Goal: Information Seeking & Learning: Learn about a topic

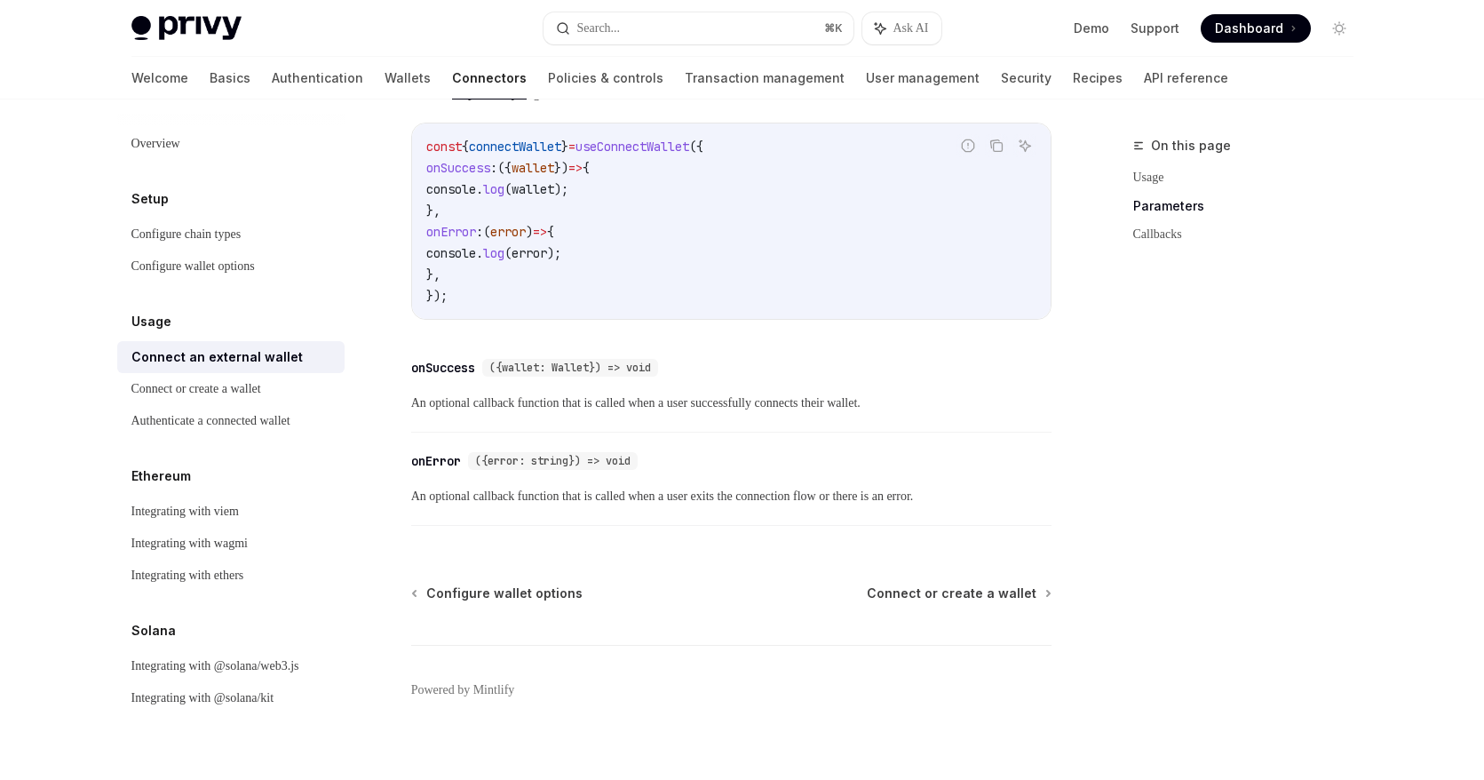
scroll to position [1171, 0]
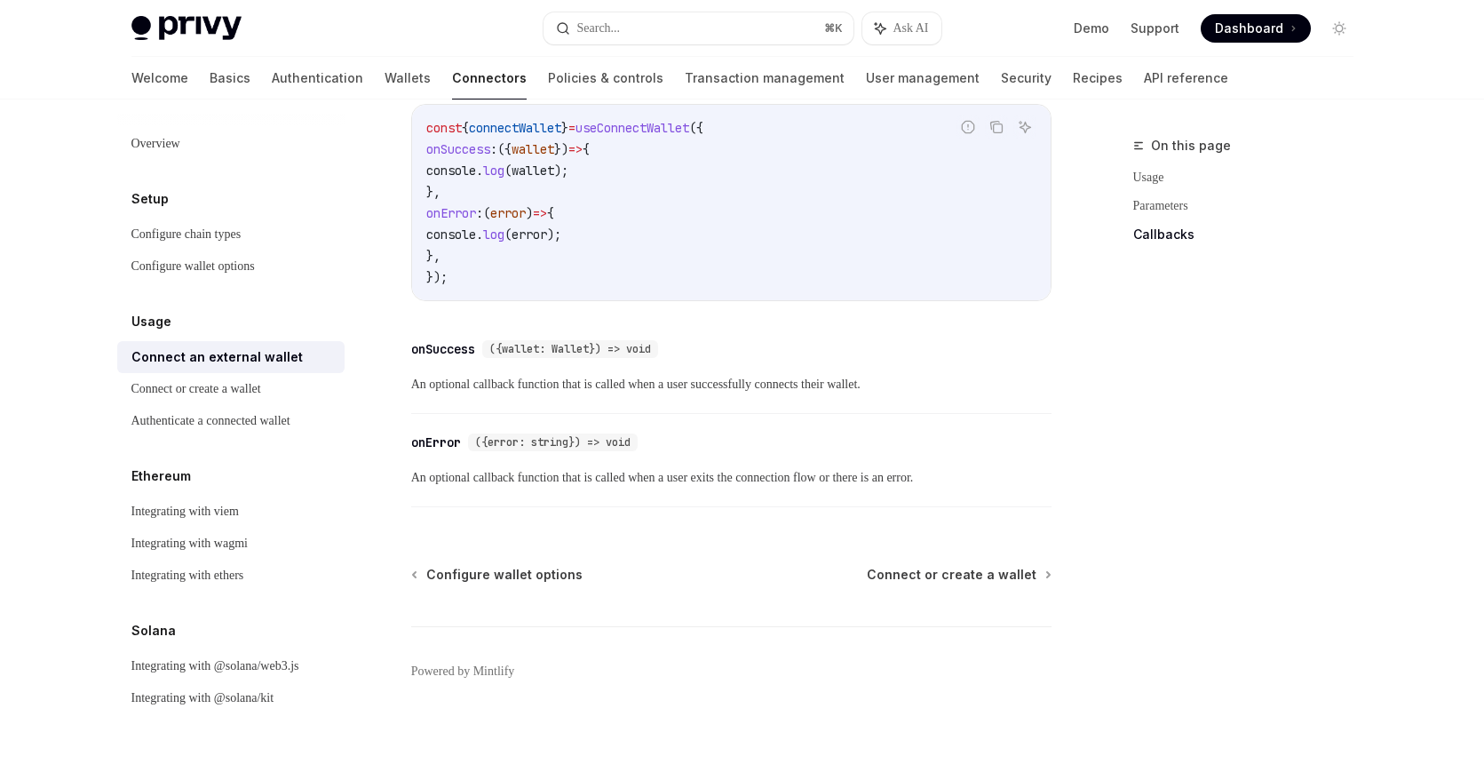
click at [743, 463] on div "​ onError ({error: string}) => void An optional callback function that is calle…" at bounding box center [731, 465] width 640 height 84
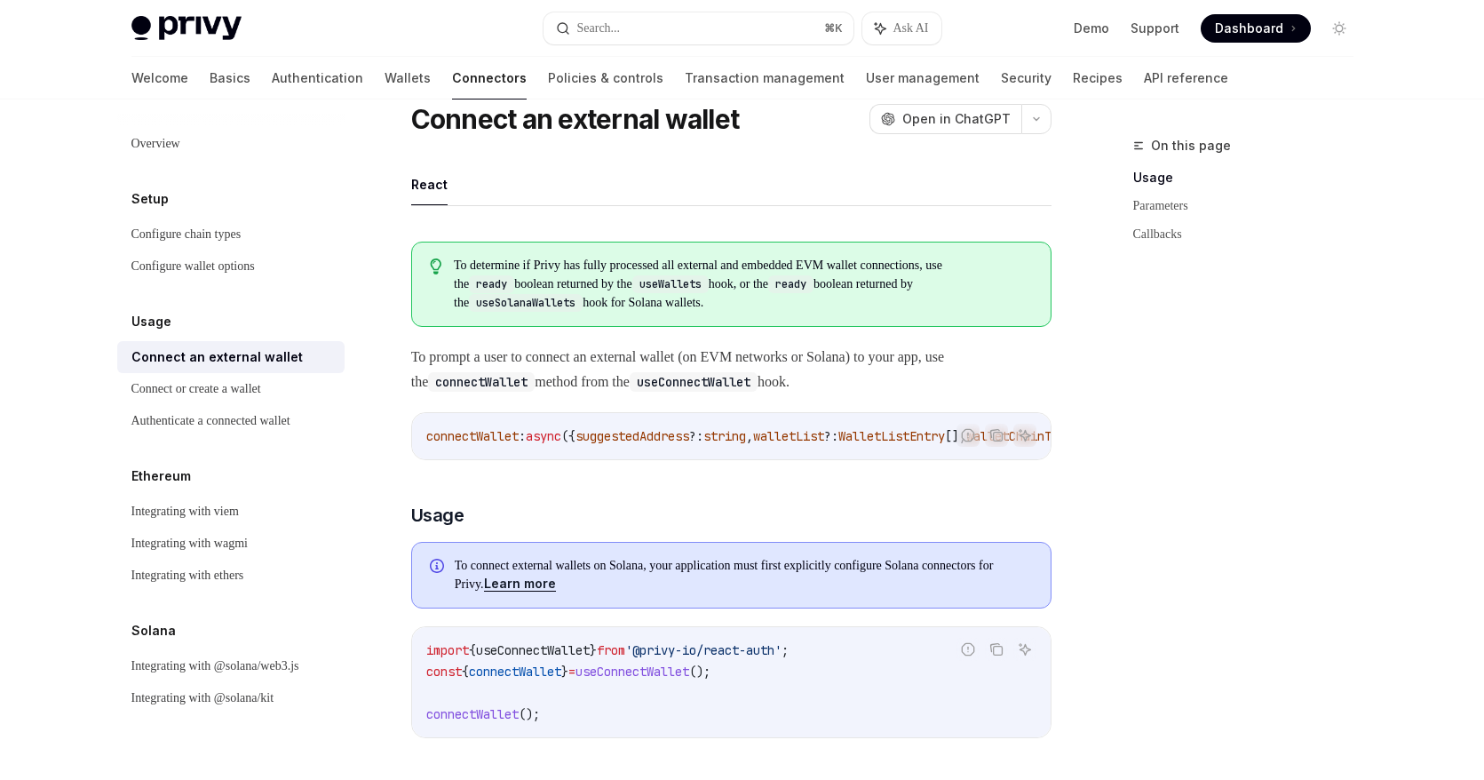
scroll to position [0, 0]
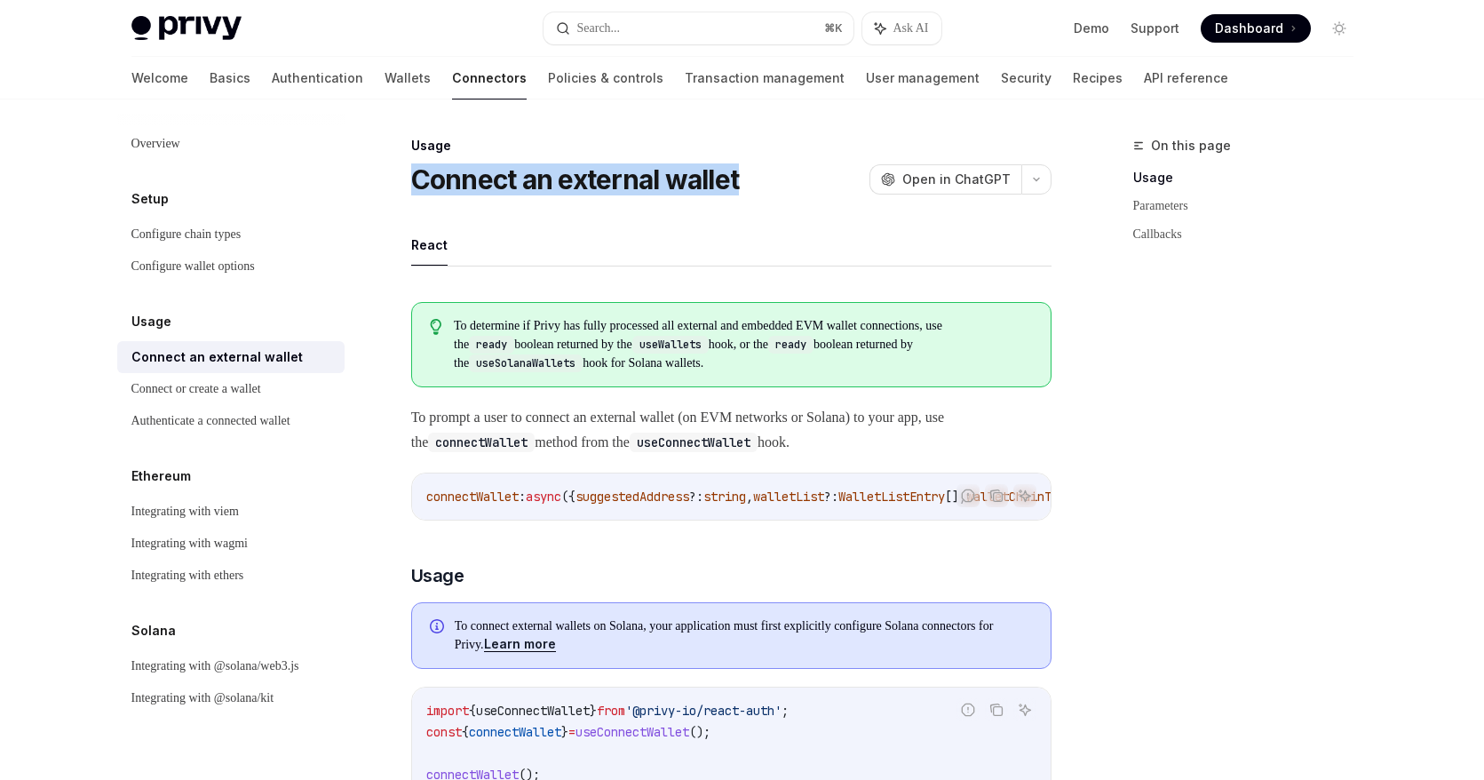
drag, startPoint x: 419, startPoint y: 183, endPoint x: 750, endPoint y: 182, distance: 331.3
click at [752, 183] on div "Connect an external wallet OpenAI Open in ChatGPT" at bounding box center [731, 179] width 640 height 32
click at [816, 171] on div "Connect an external wallet OpenAI Open in ChatGPT" at bounding box center [731, 179] width 640 height 32
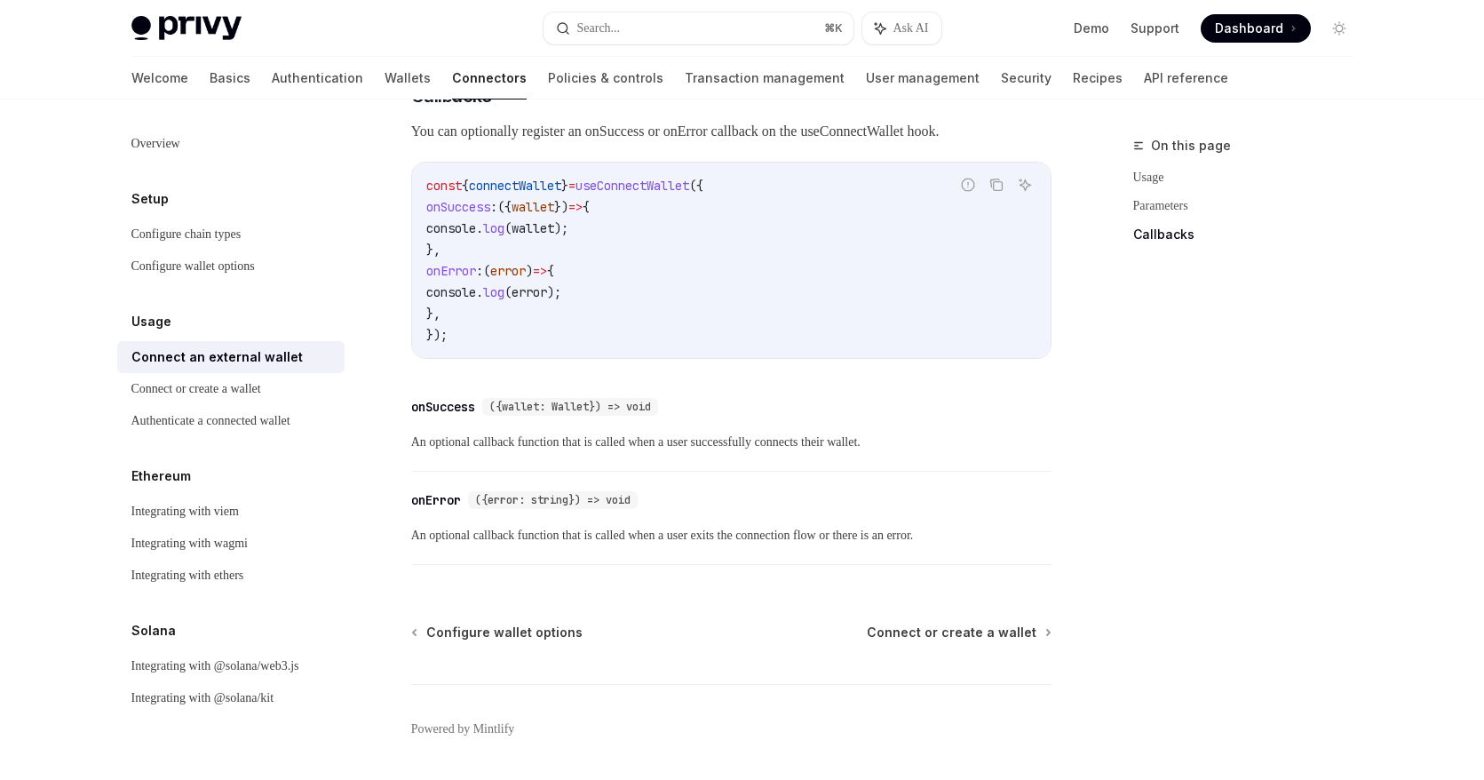
scroll to position [1113, 0]
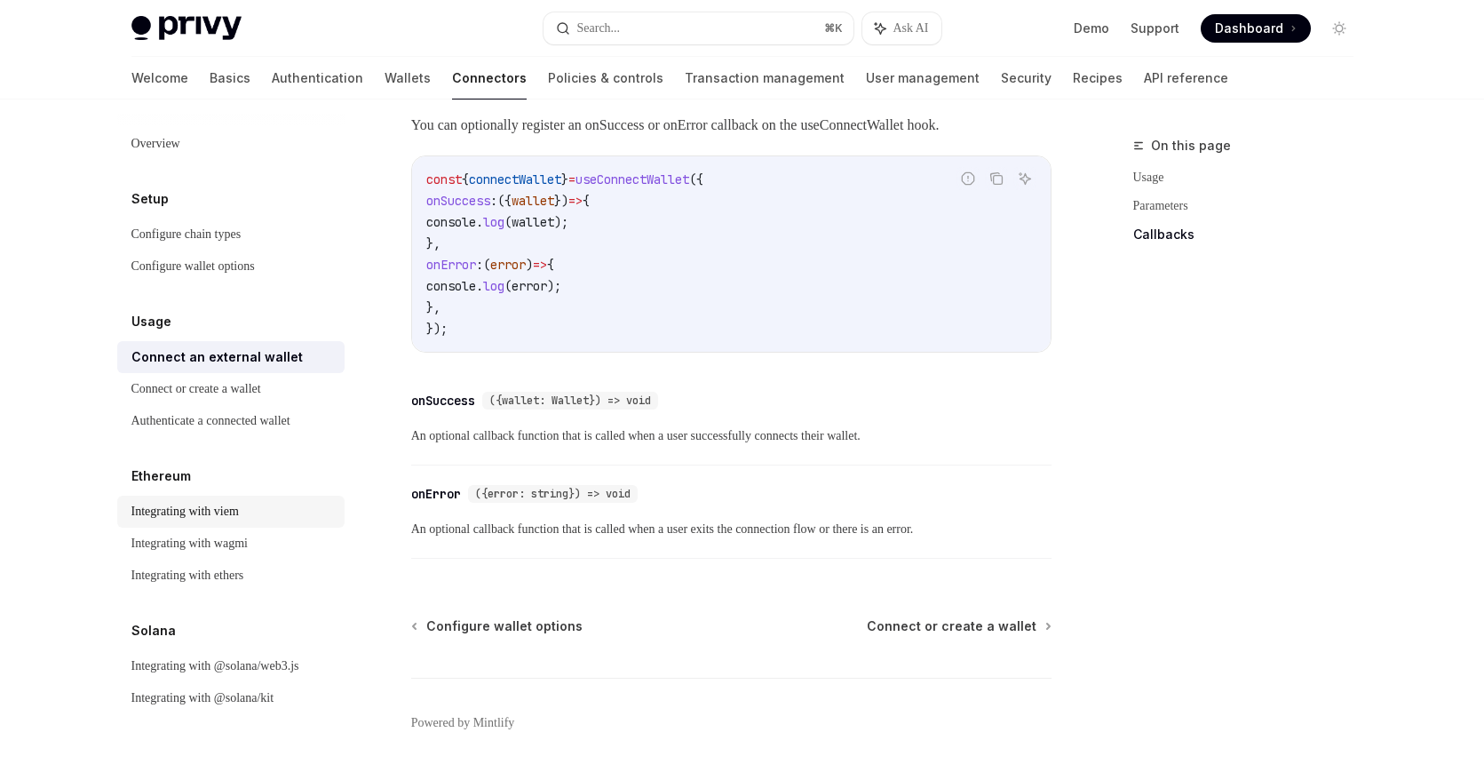
click at [210, 513] on div "Integrating with viem" at bounding box center [184, 511] width 107 height 21
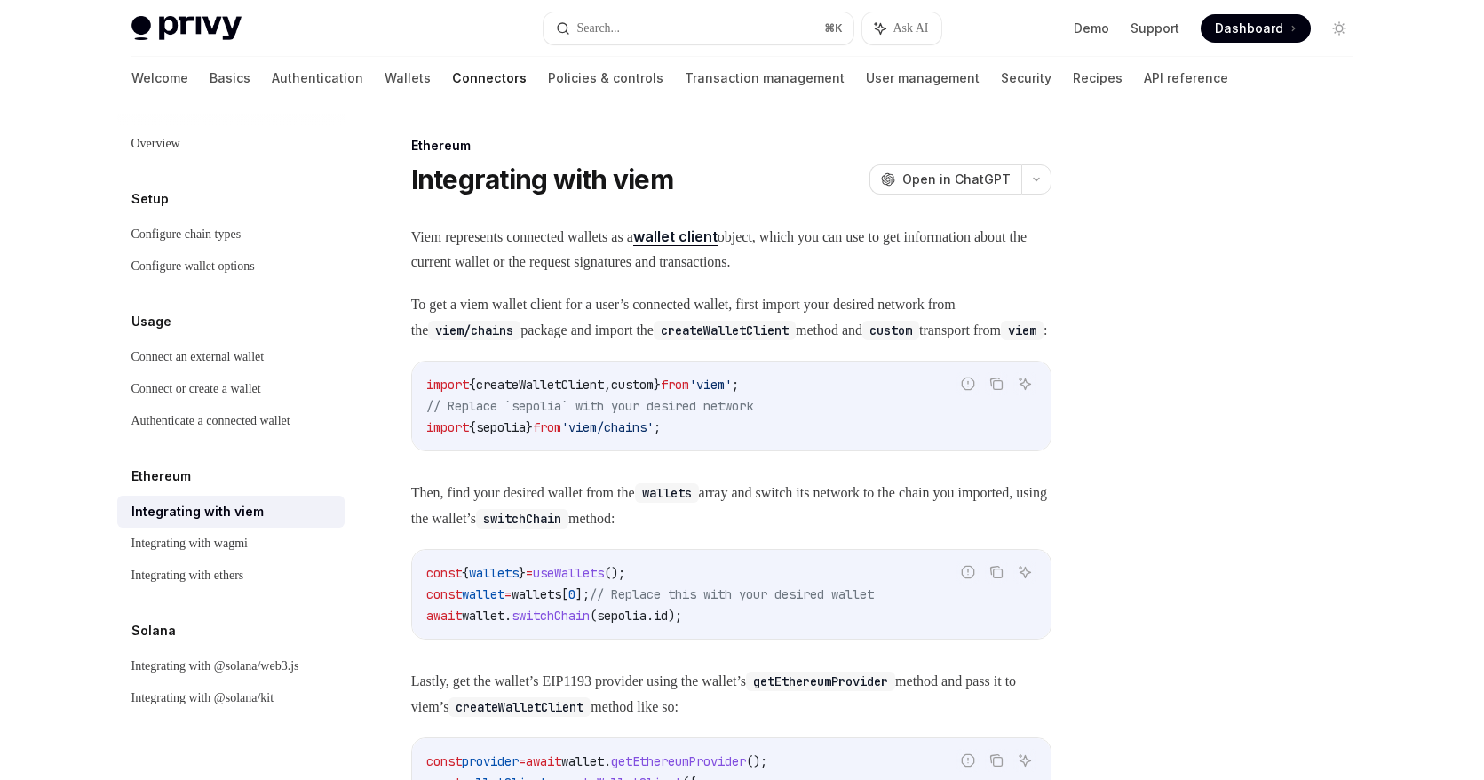
type textarea "*"
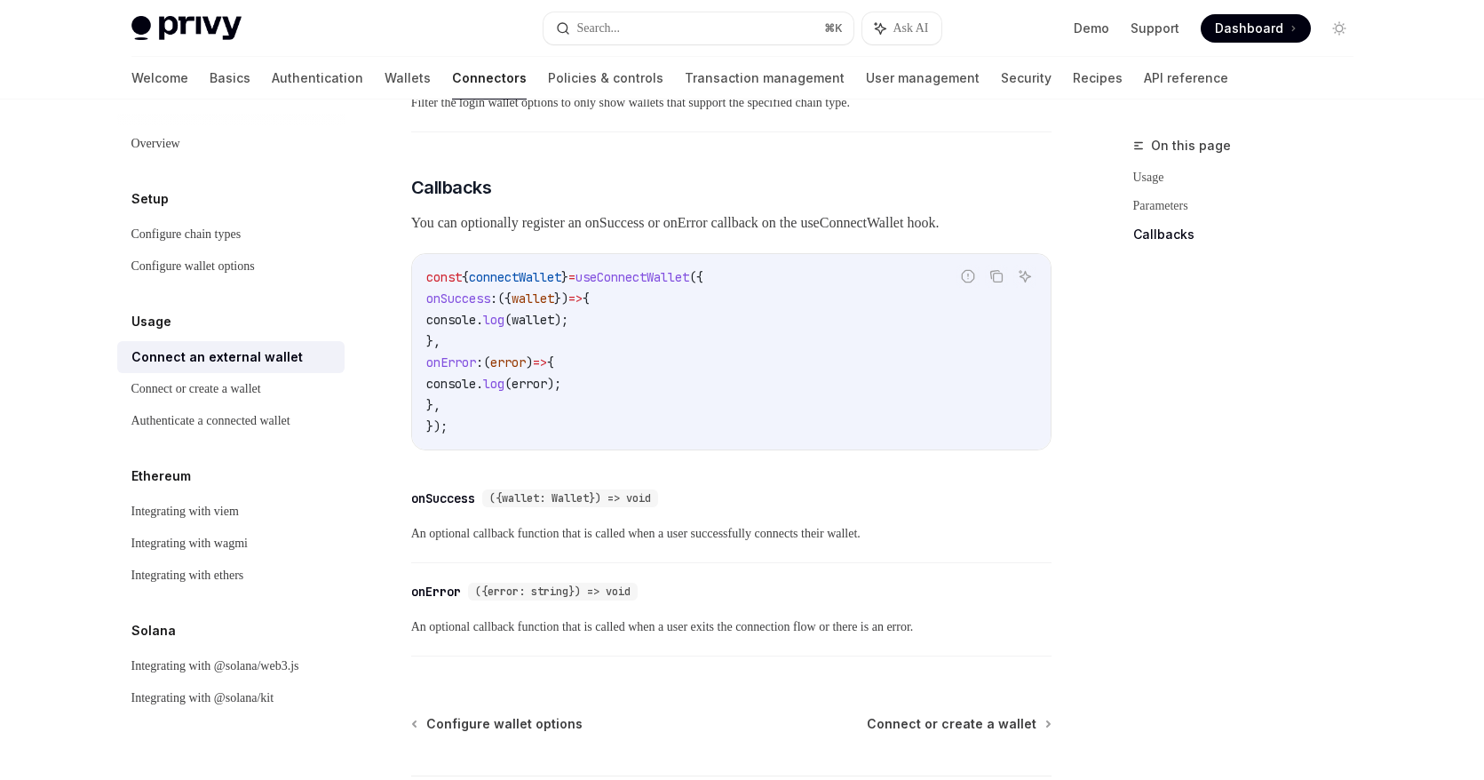
scroll to position [1113, 0]
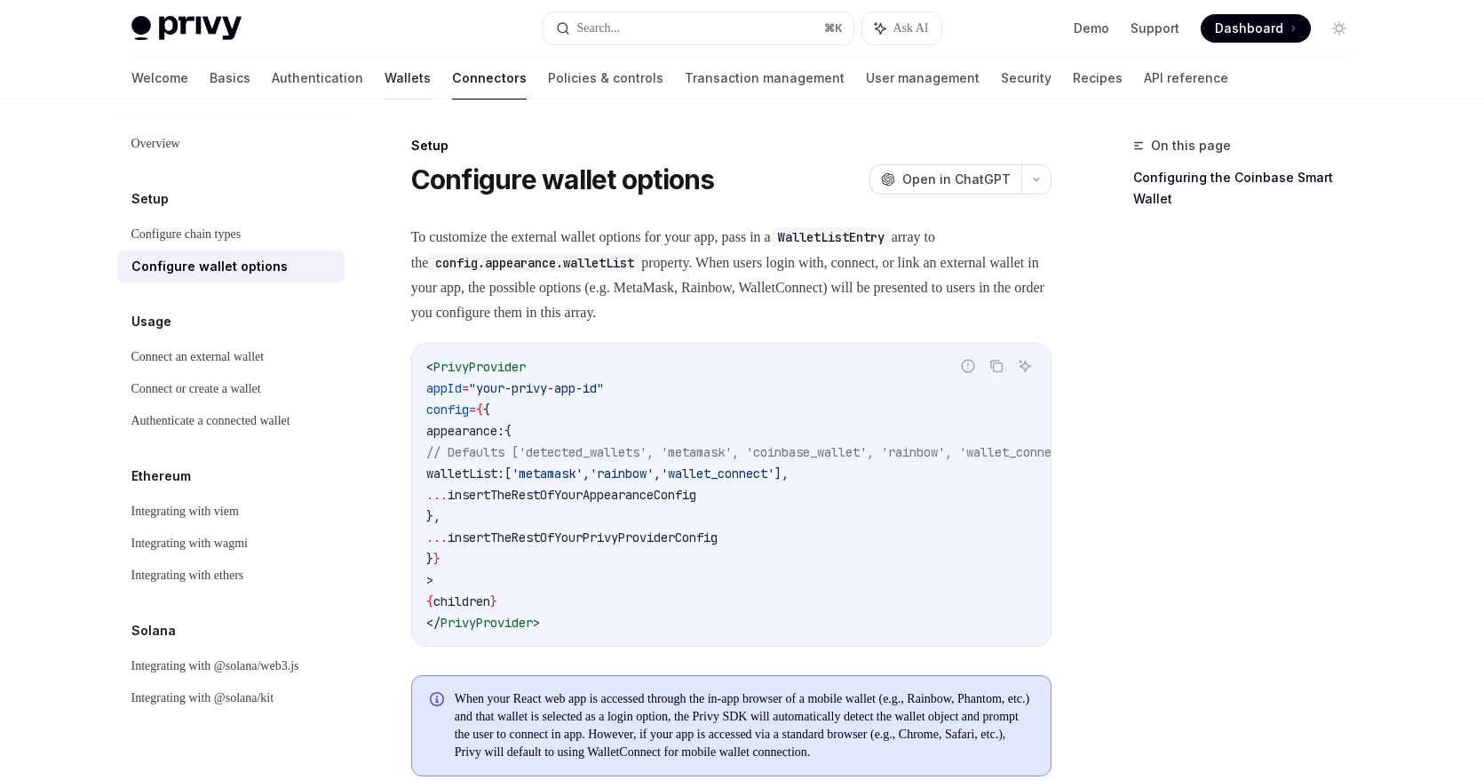
click at [385, 81] on link "Wallets" at bounding box center [408, 78] width 46 height 43
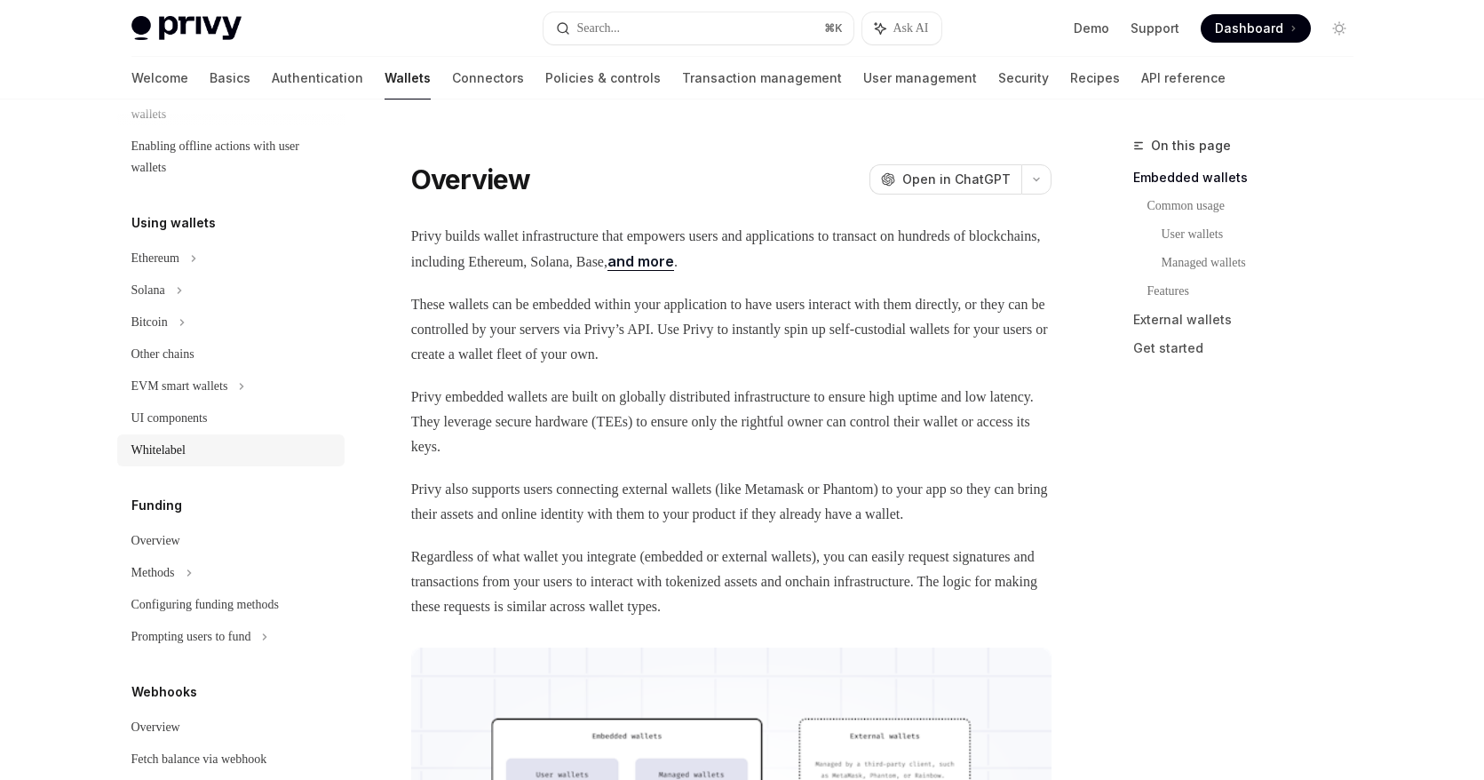
scroll to position [359, 0]
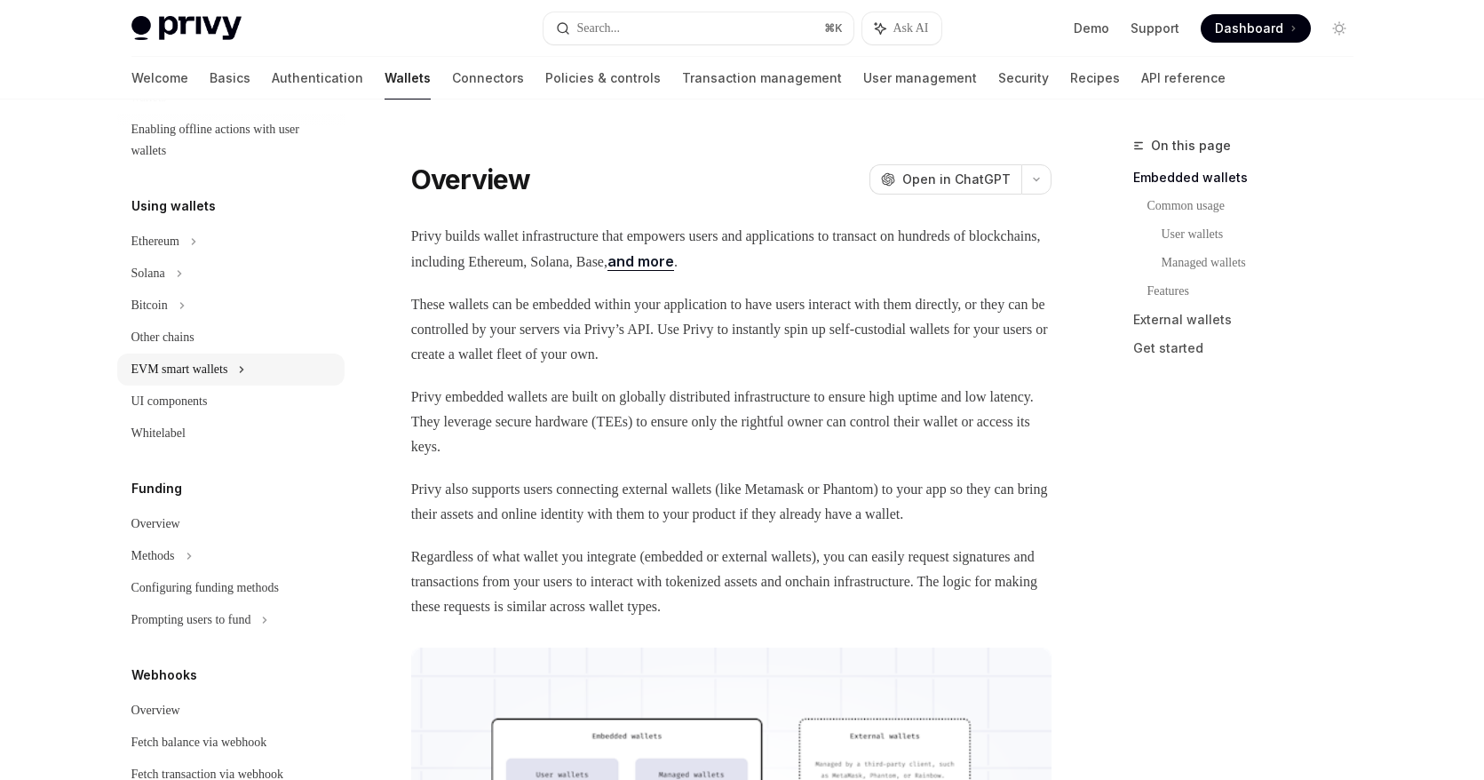
click at [175, 377] on div "EVM smart wallets" at bounding box center [179, 369] width 97 height 21
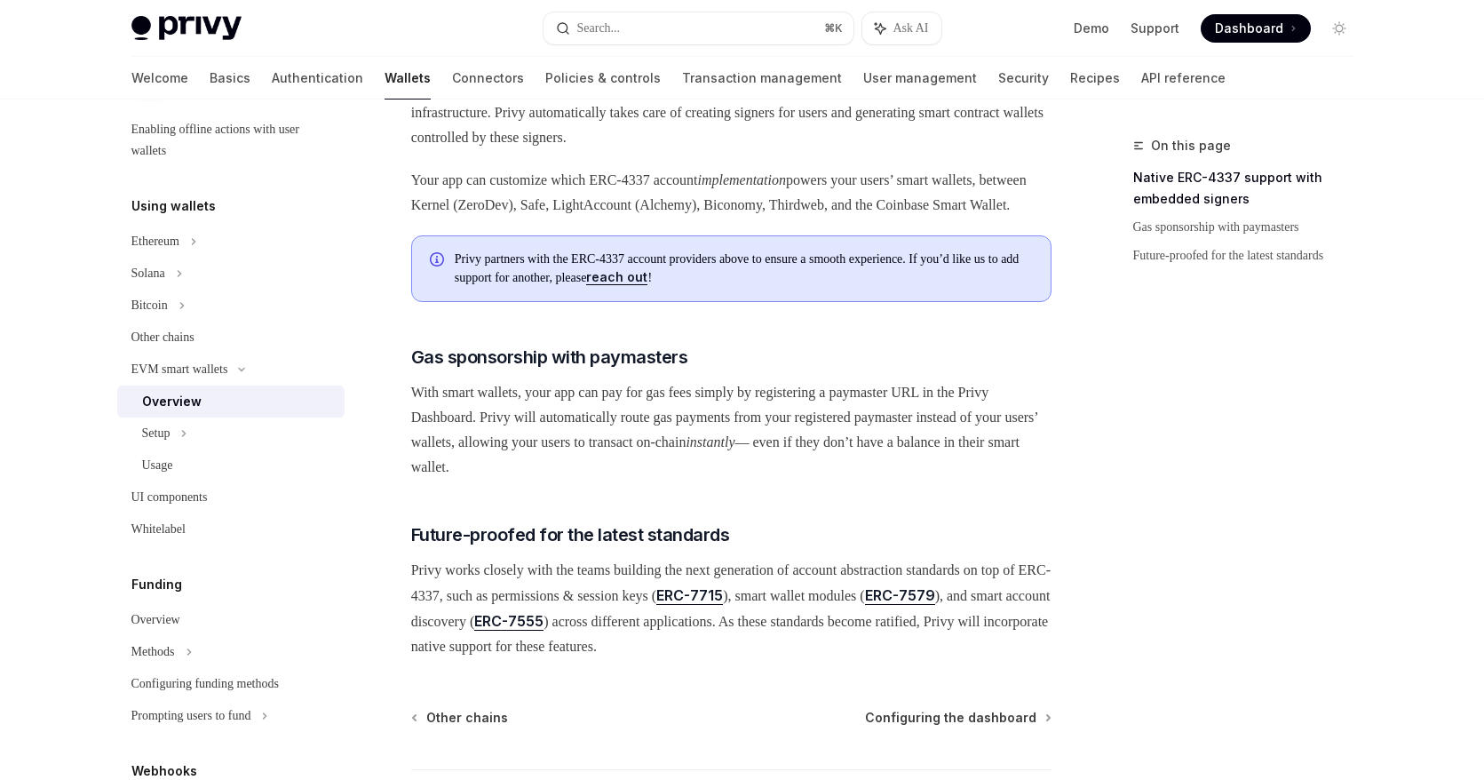
scroll to position [1348, 0]
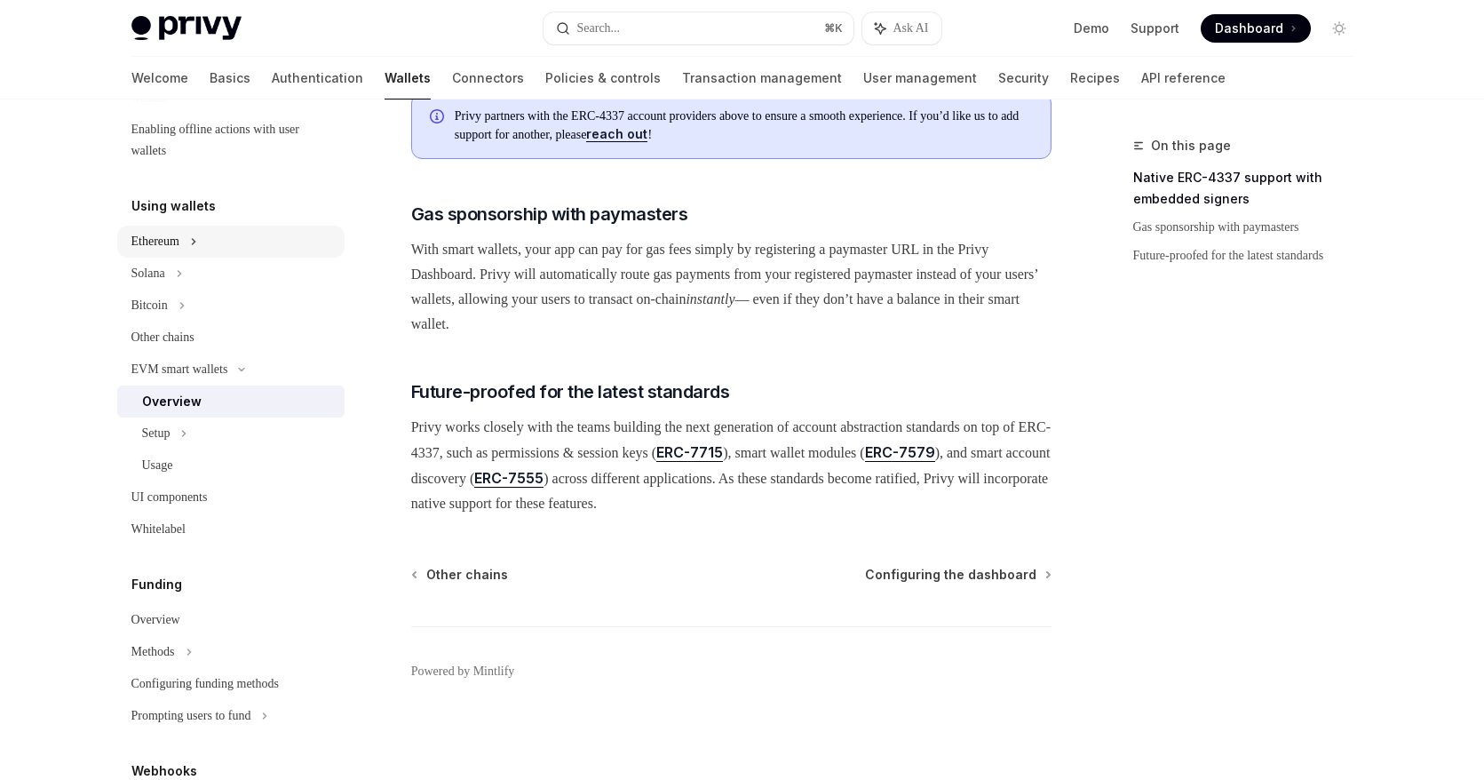
click at [177, 237] on div "Ethereum" at bounding box center [155, 241] width 48 height 21
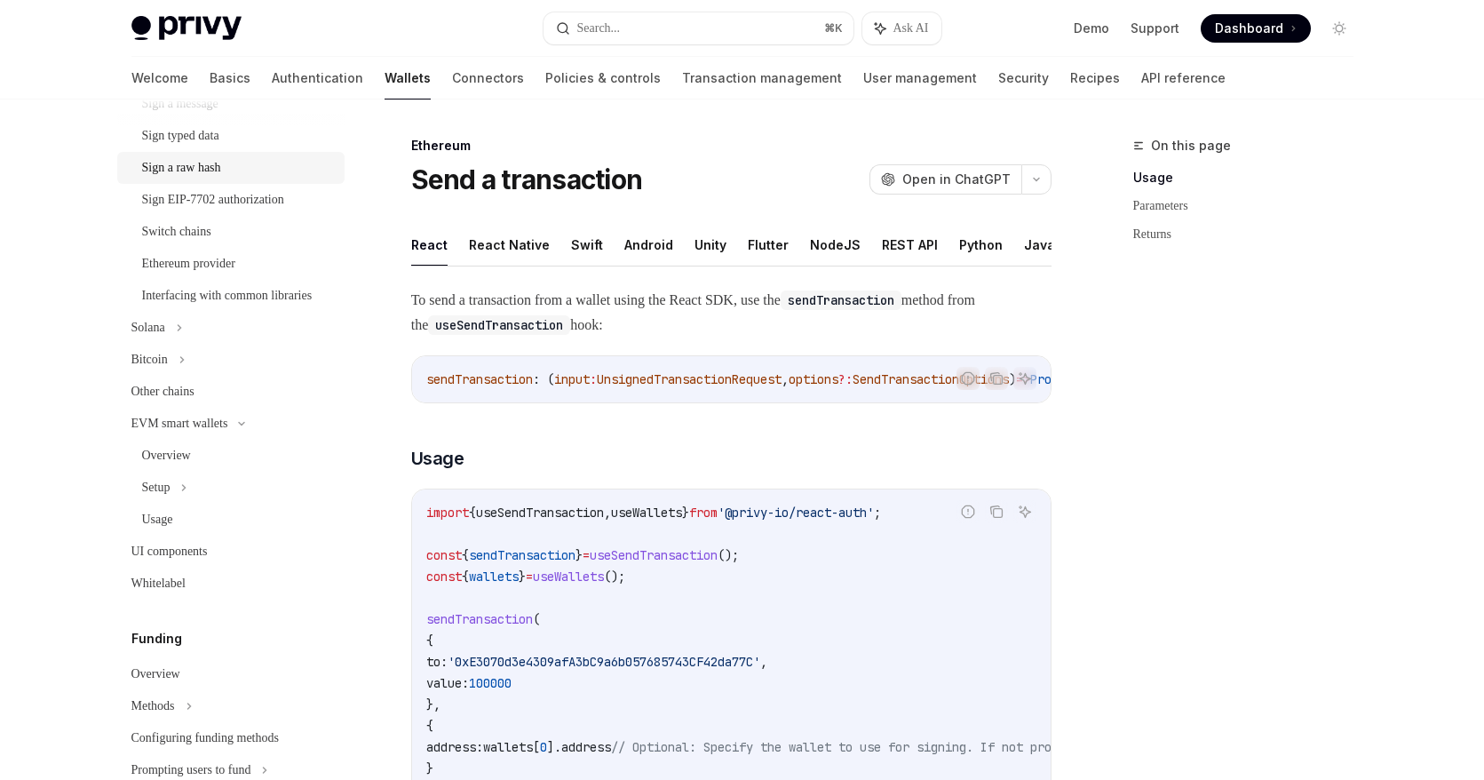
scroll to position [594, 0]
click at [194, 560] on div "UI components" at bounding box center [169, 549] width 76 height 21
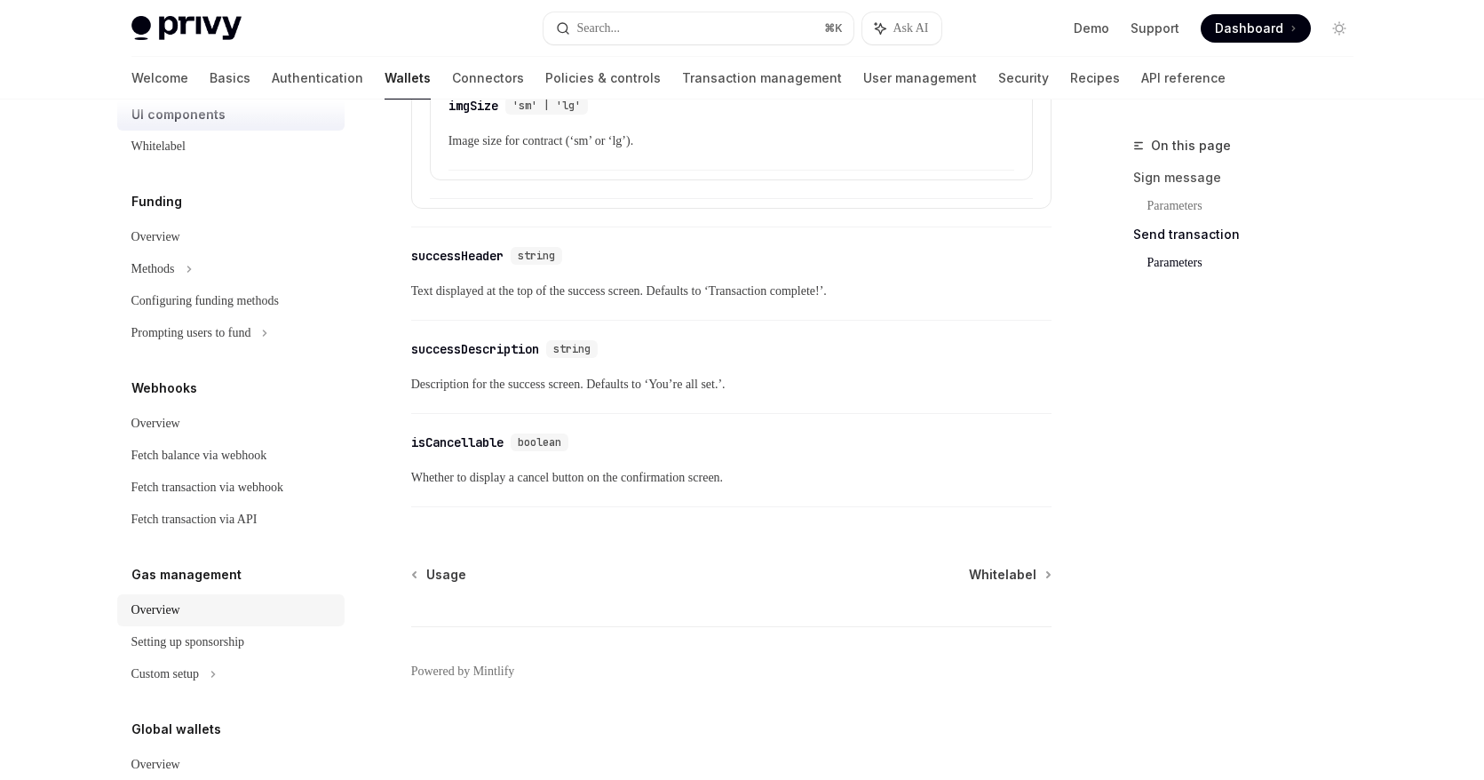
scroll to position [1151, 0]
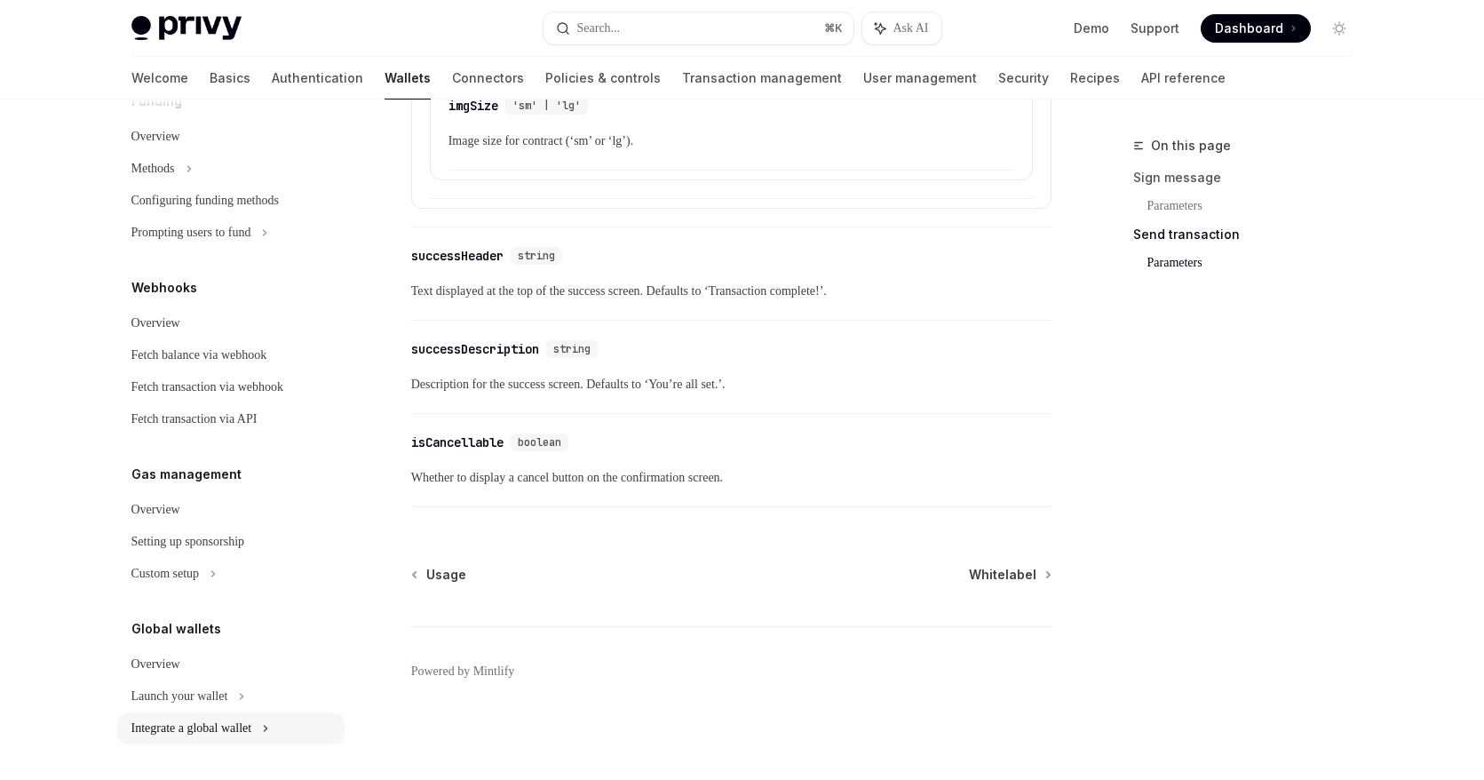
click at [235, 736] on div "Integrate a global wallet" at bounding box center [191, 728] width 121 height 21
type textarea "*"
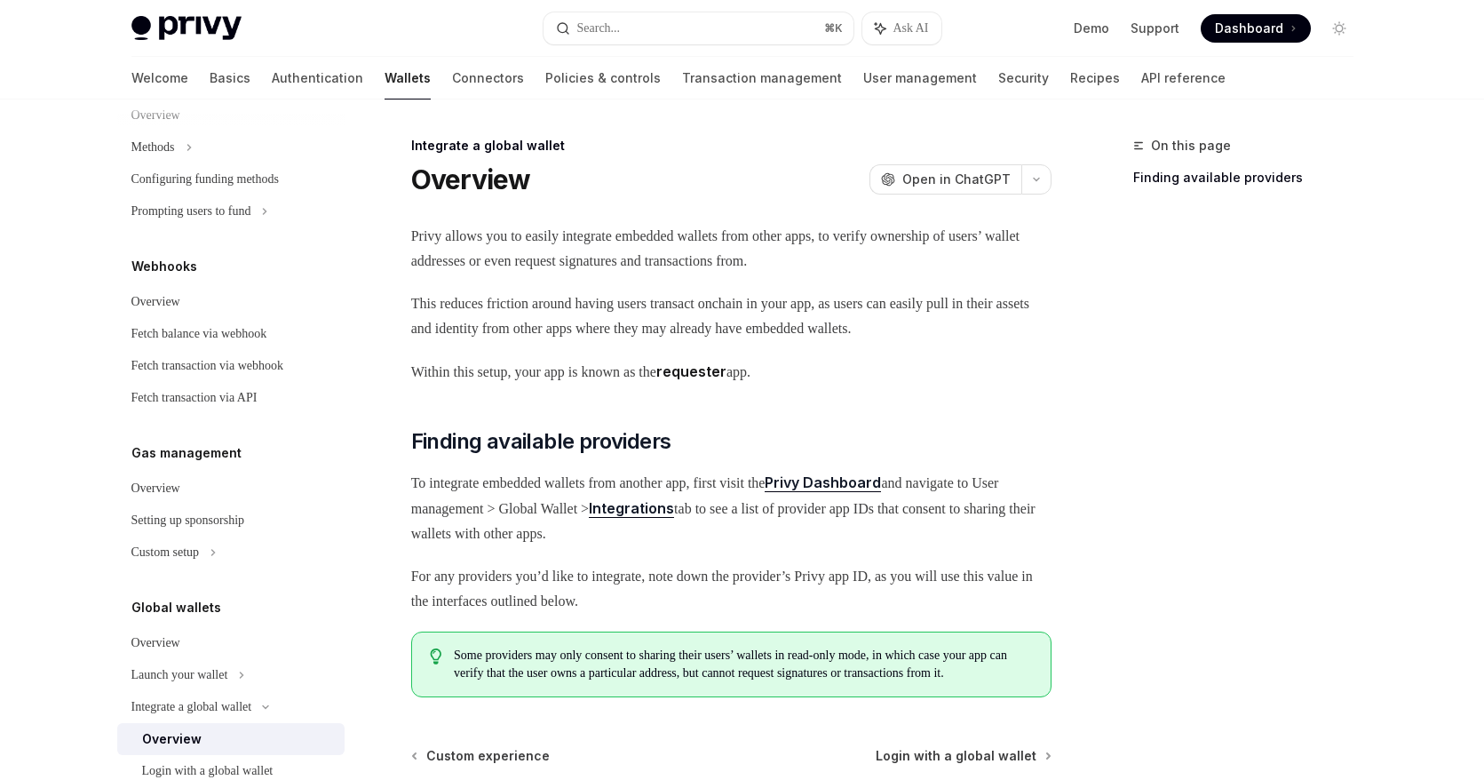
scroll to position [221, 0]
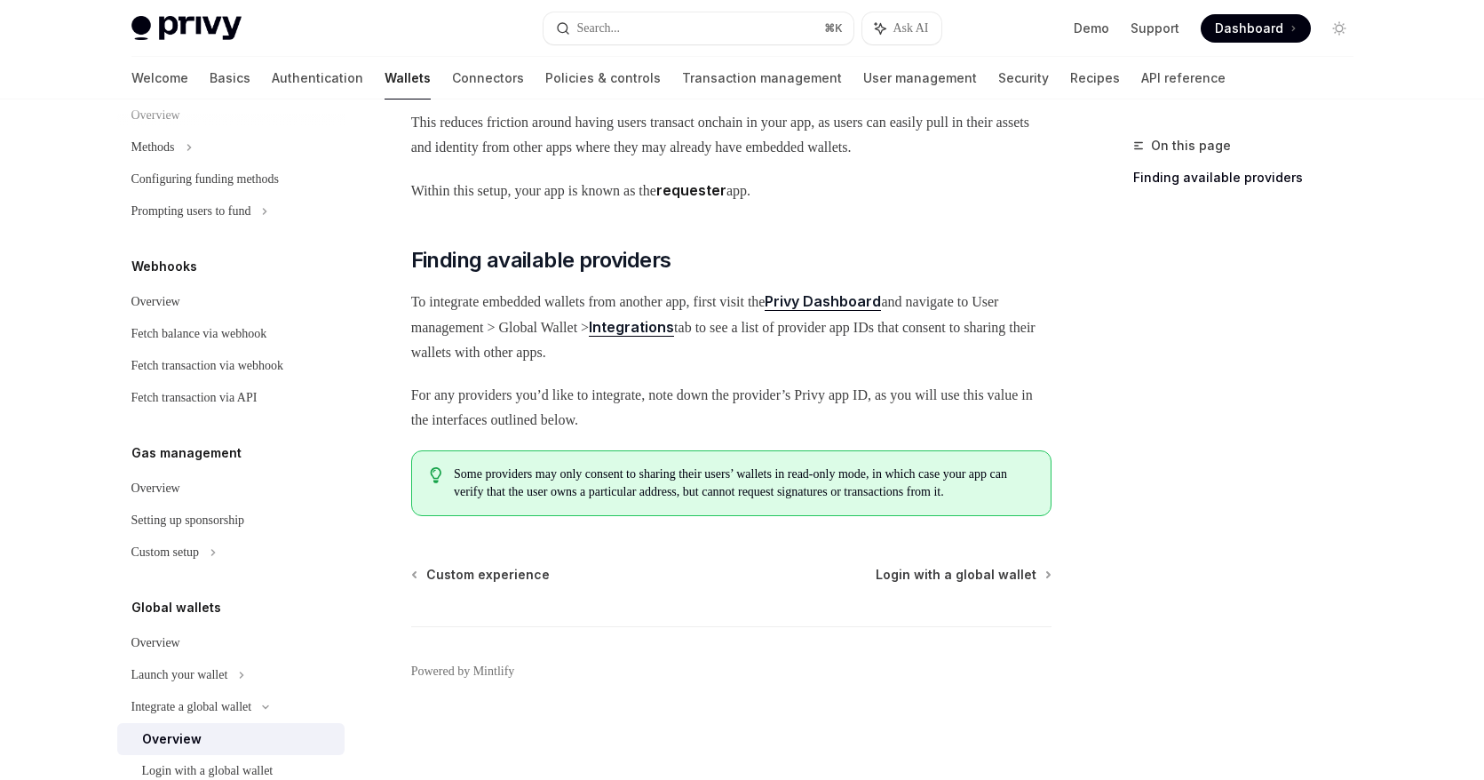
click at [1258, 28] on span "Dashboard" at bounding box center [1249, 29] width 68 height 18
